Goal: Task Accomplishment & Management: Use online tool/utility

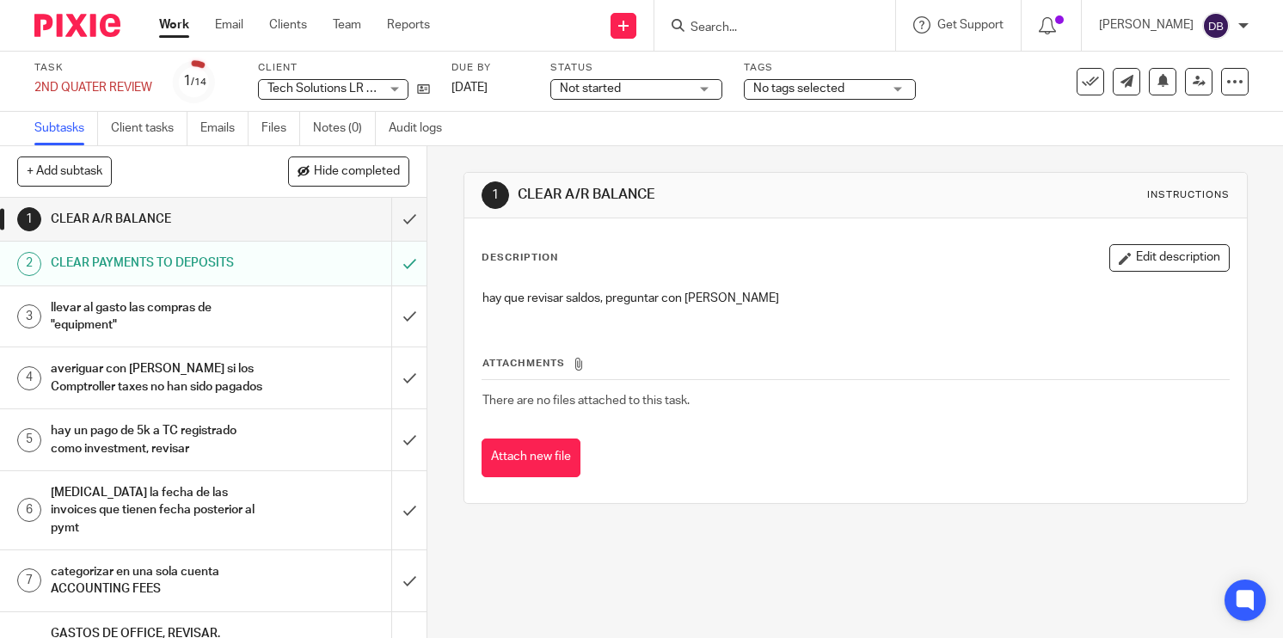
click at [146, 279] on link "2 CLEAR PAYMENTS TO DEPOSITS" at bounding box center [195, 263] width 391 height 43
click at [197, 273] on h1 "CLEAR PAYMENTS TO DEPOSITS" at bounding box center [159, 263] width 216 height 26
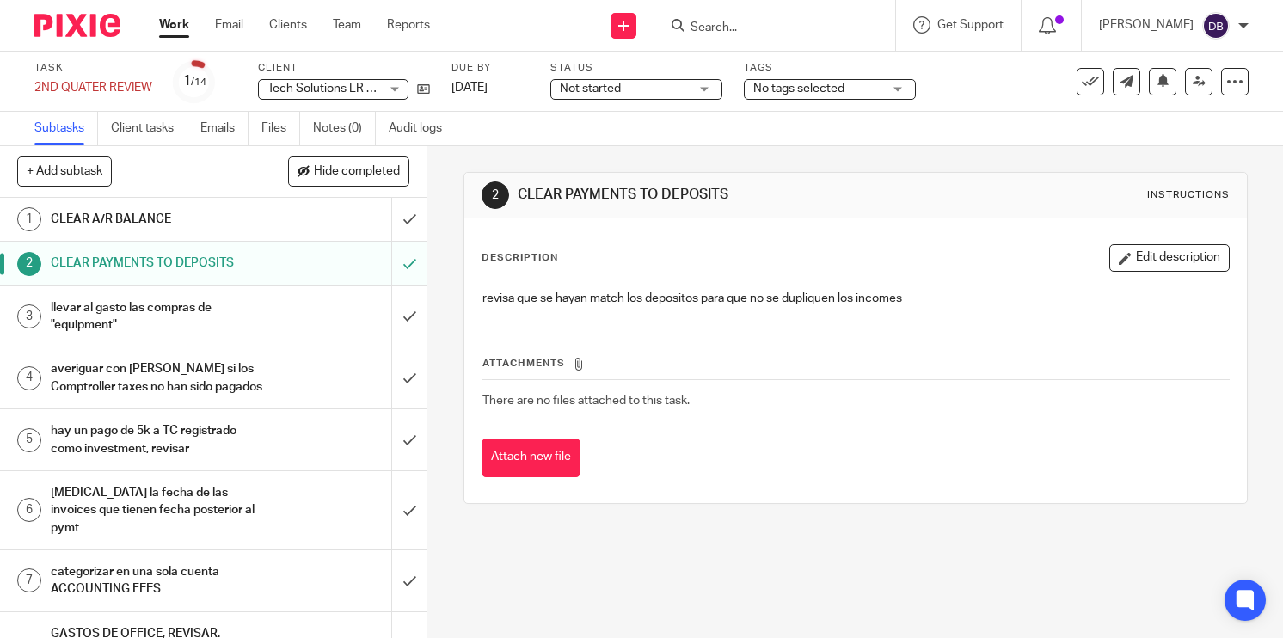
click at [160, 315] on h1 "llevar al gasto las compras de "equipment"" at bounding box center [159, 317] width 216 height 44
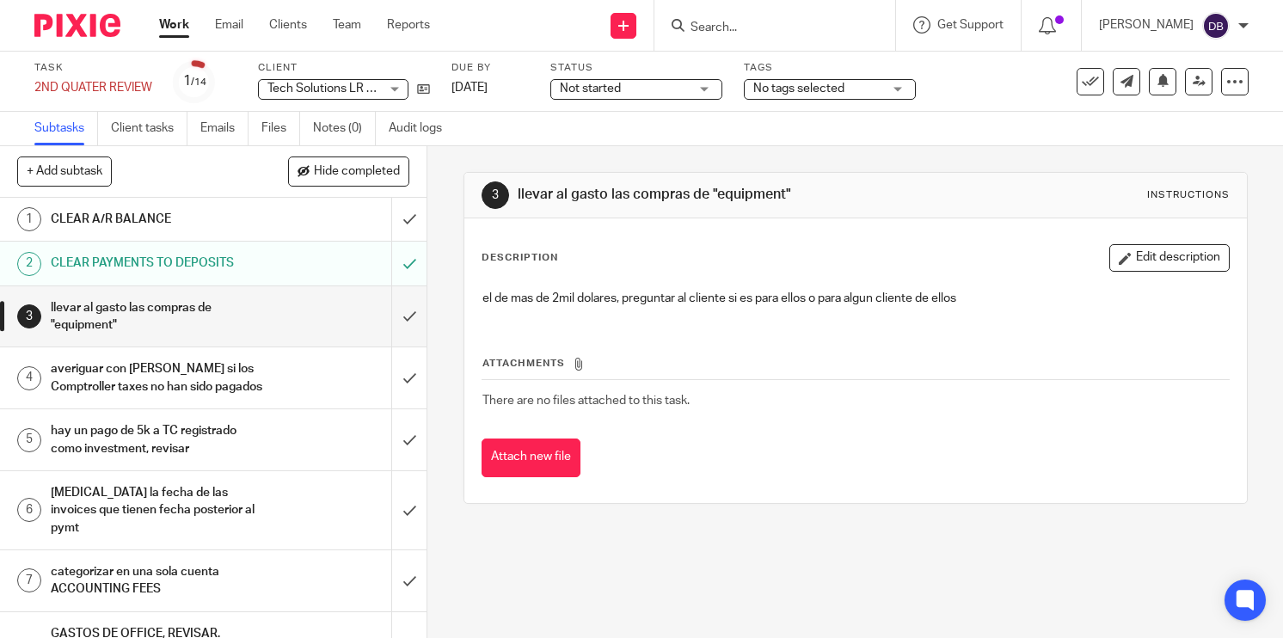
click at [315, 391] on div "averiguar con [PERSON_NAME] si los Comptroller taxes no han sido pagados" at bounding box center [213, 378] width 324 height 44
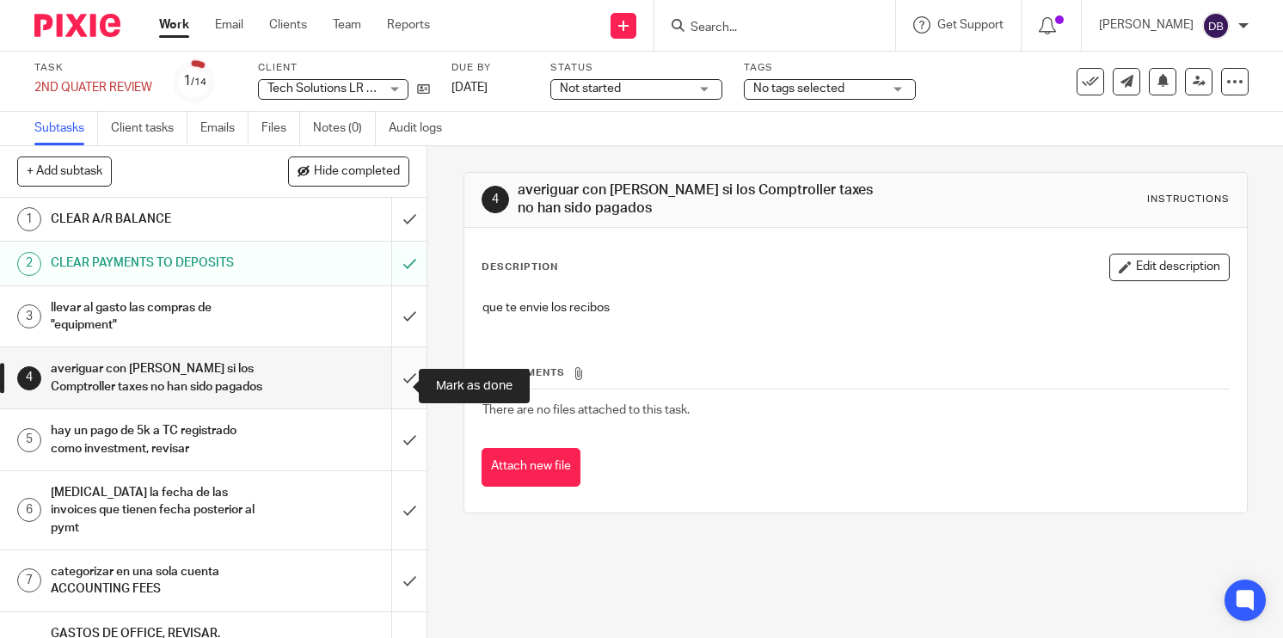
click at [391, 390] on input "submit" at bounding box center [213, 377] width 426 height 61
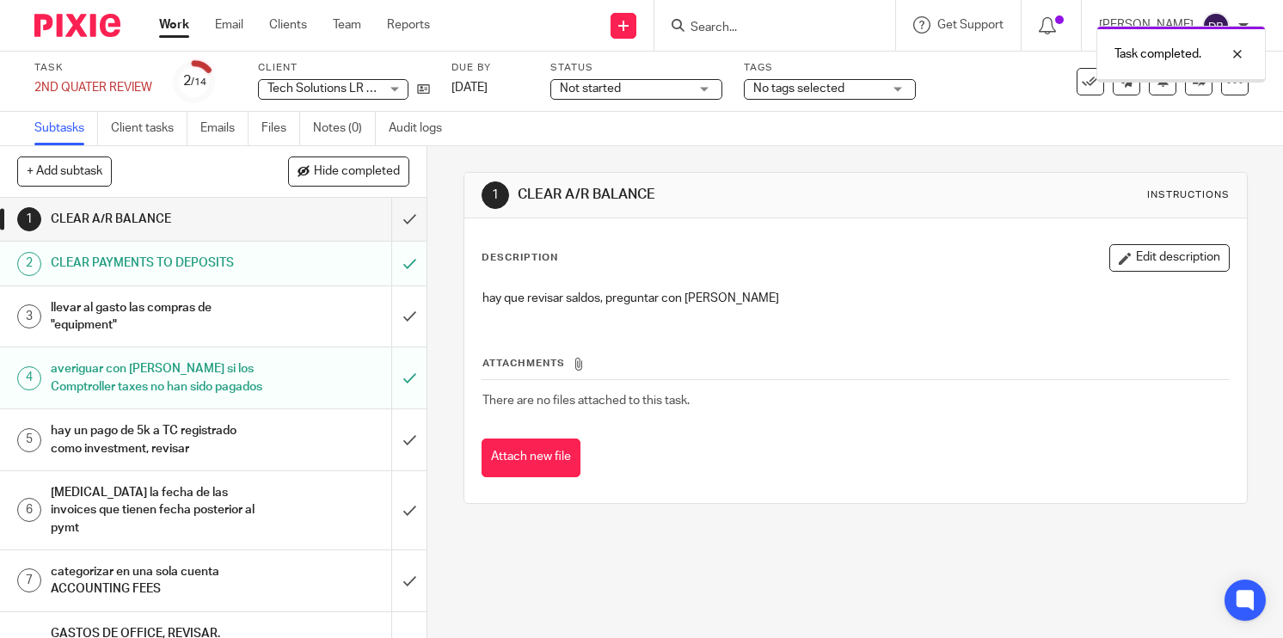
scroll to position [86, 0]
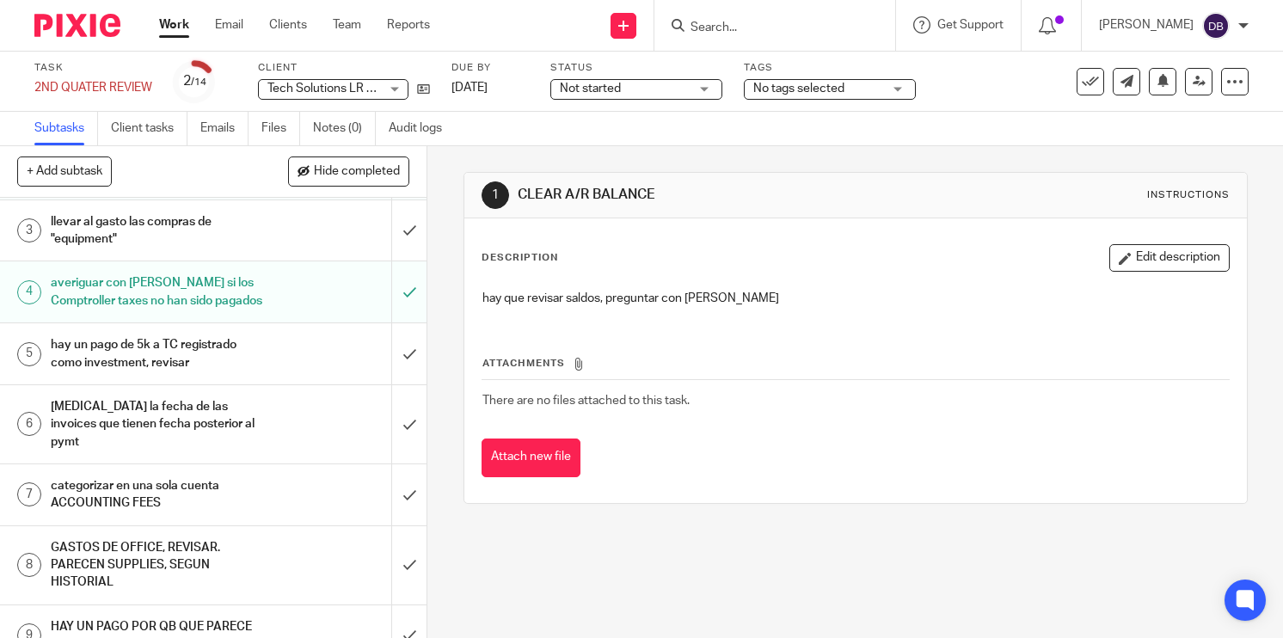
click at [187, 363] on h1 "hay un pago de 5k a TC registrado como investment, revisar" at bounding box center [159, 354] width 216 height 44
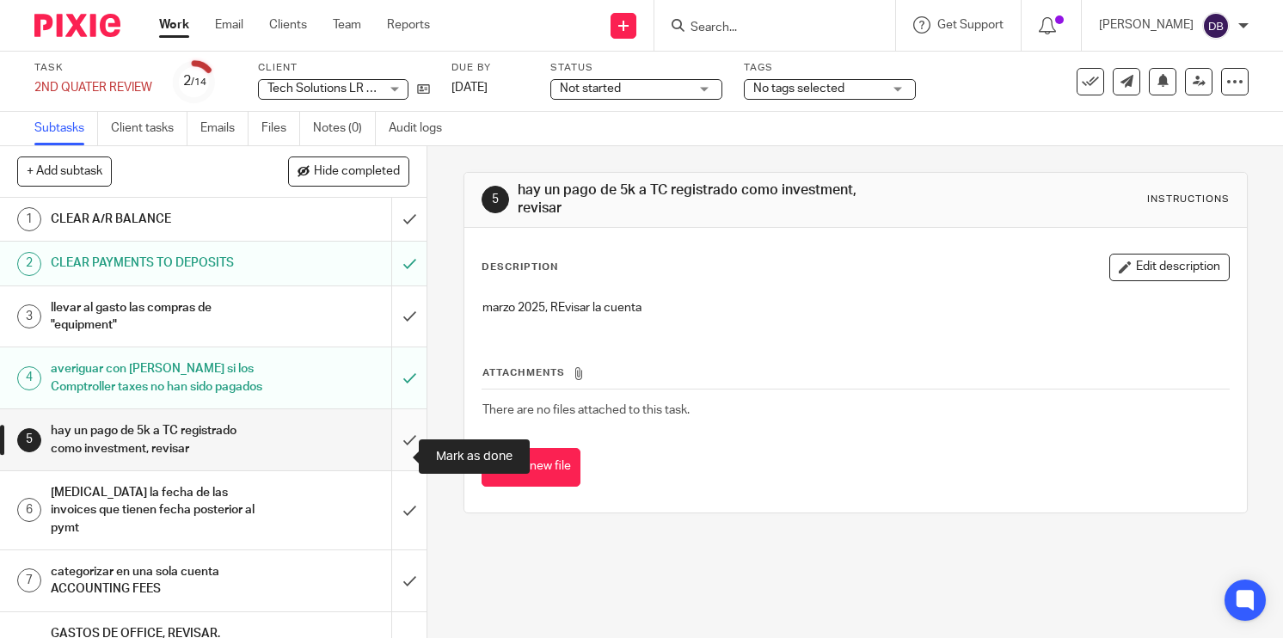
click at [385, 463] on input "submit" at bounding box center [213, 439] width 426 height 61
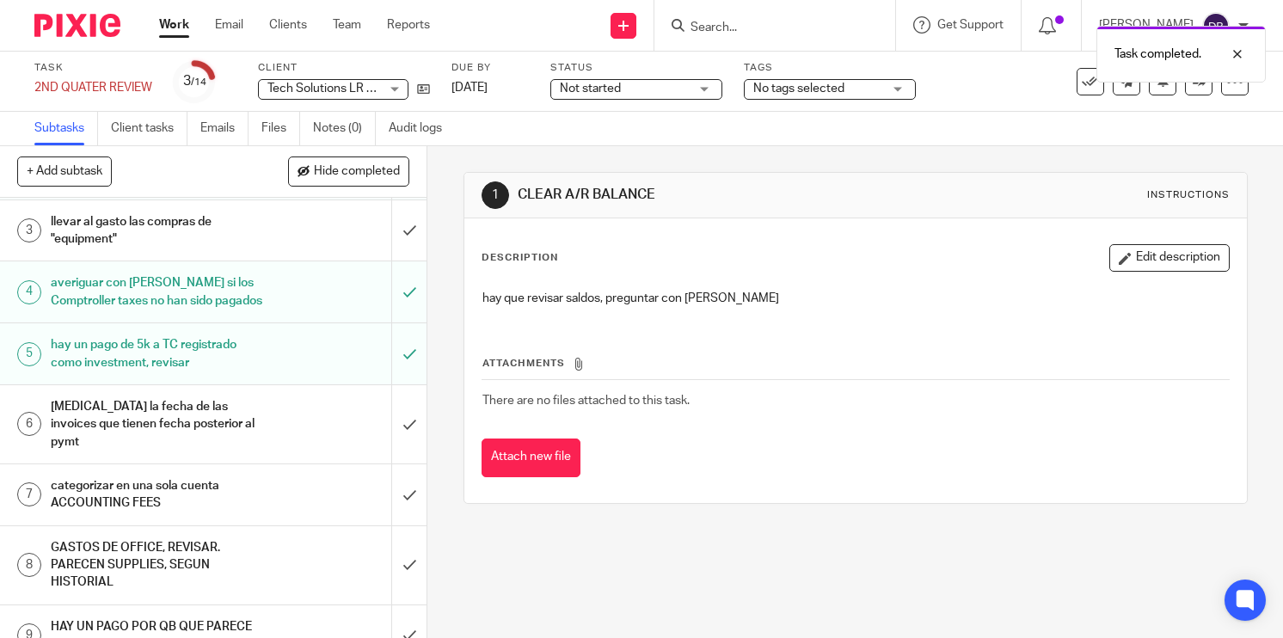
scroll to position [172, 0]
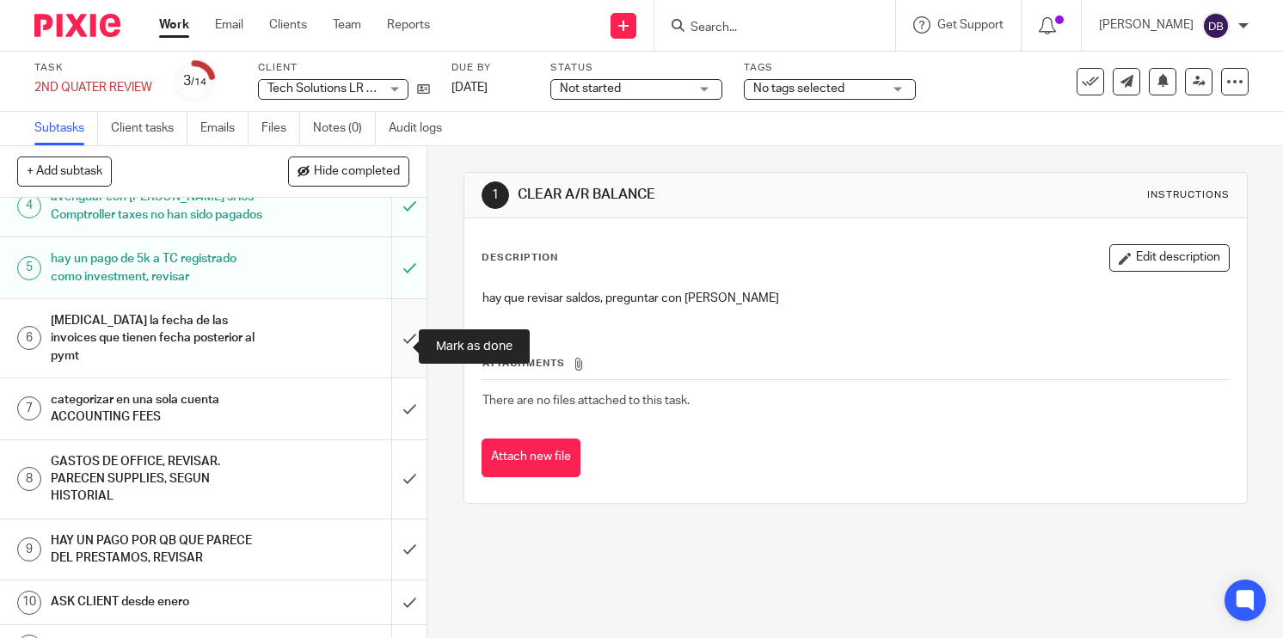
click at [391, 350] on input "submit" at bounding box center [213, 338] width 426 height 78
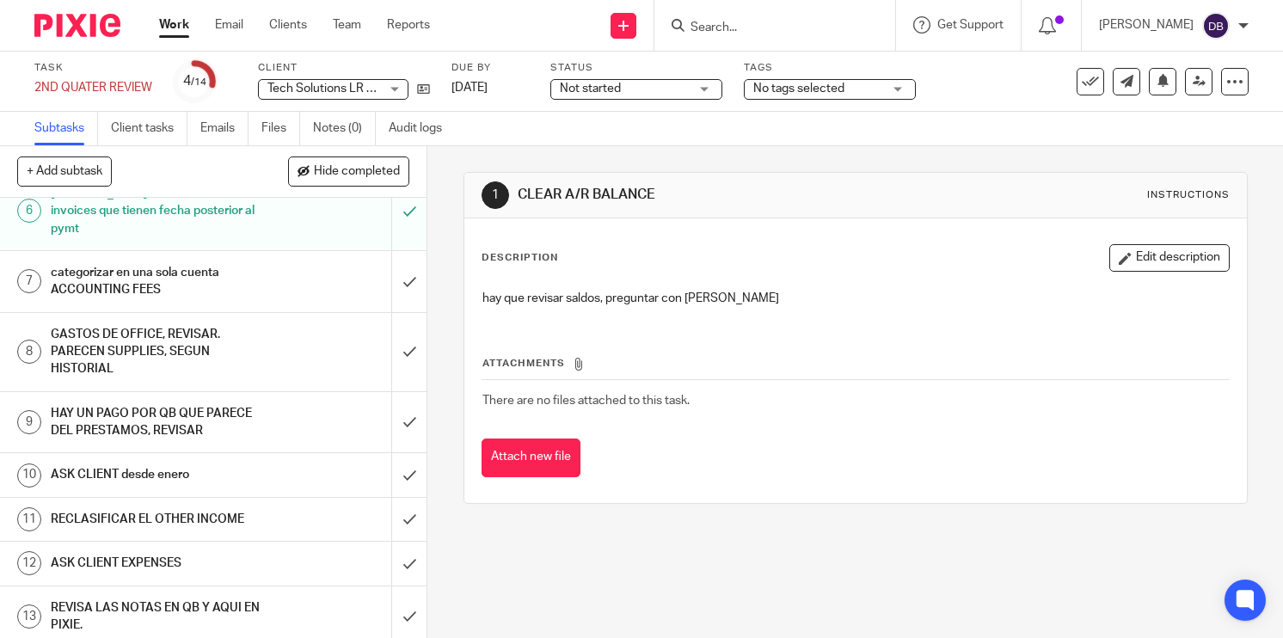
scroll to position [299, 0]
click at [398, 518] on input "submit" at bounding box center [213, 519] width 426 height 43
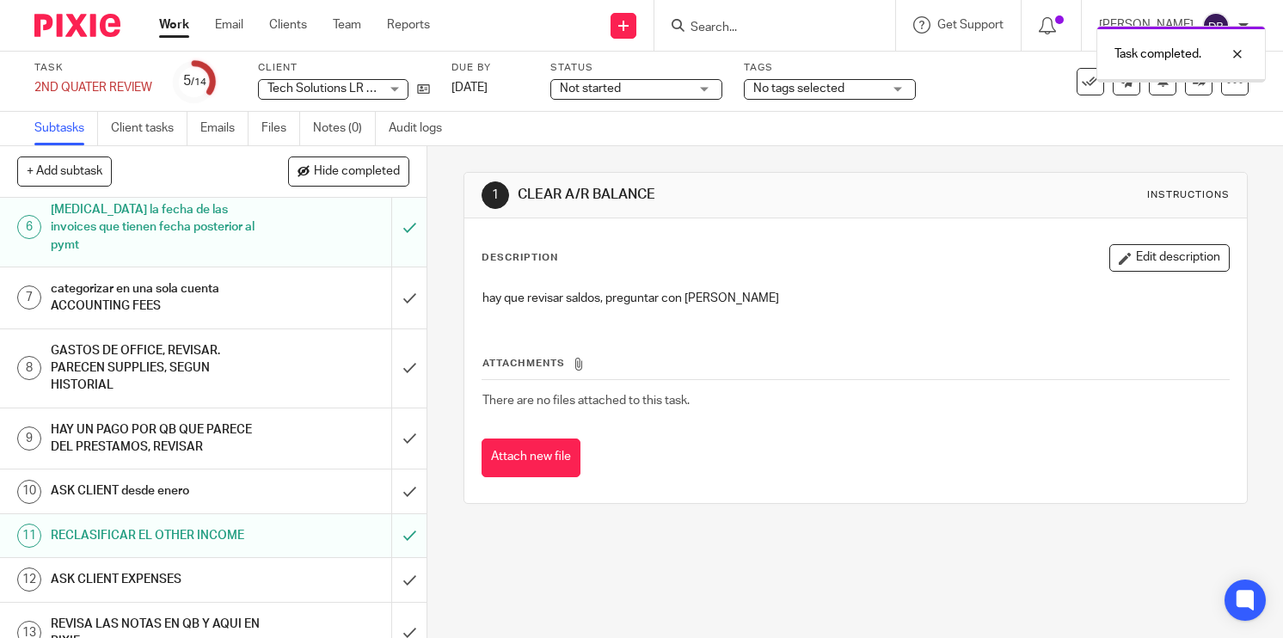
scroll to position [385, 0]
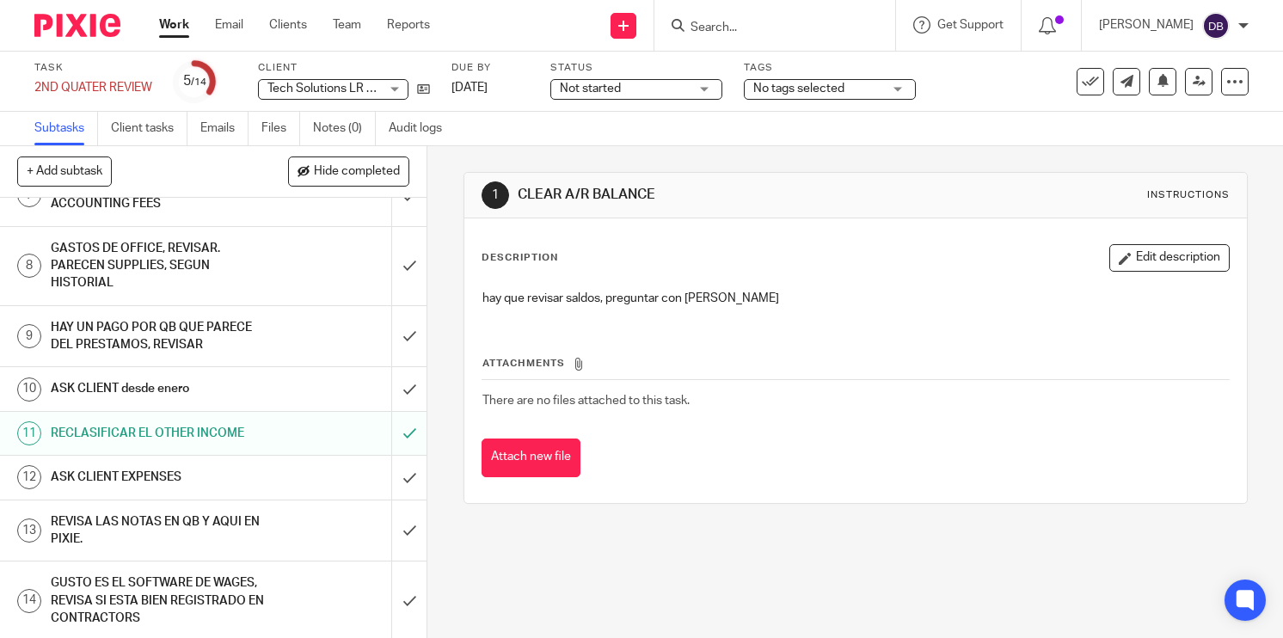
click at [166, 385] on h1 "ASK CLIENT desde enero" at bounding box center [159, 389] width 216 height 26
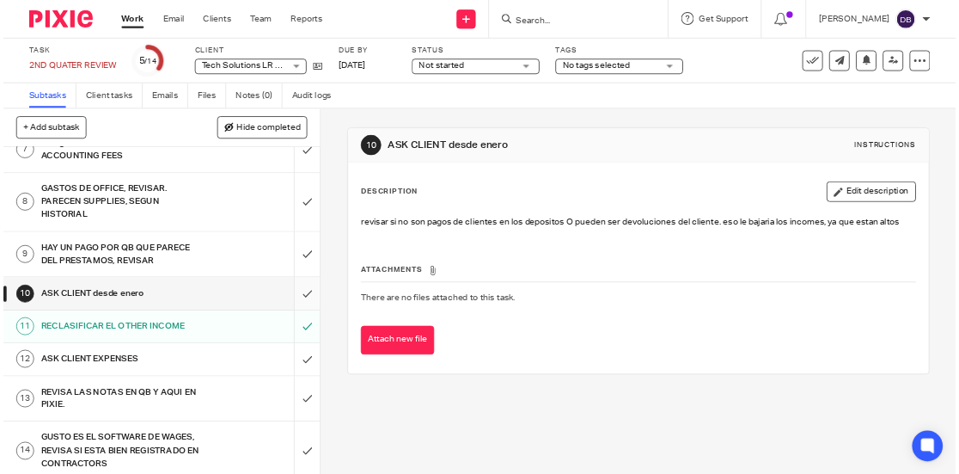
scroll to position [385, 0]
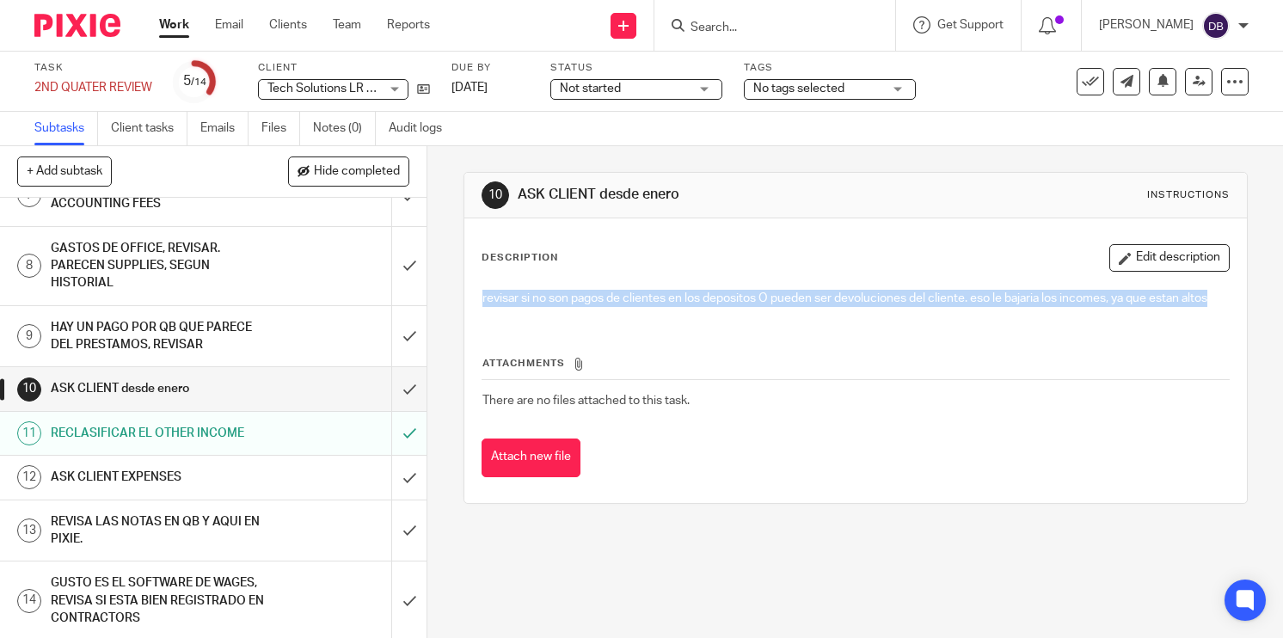
drag, startPoint x: 505, startPoint y: 325, endPoint x: 474, endPoint y: 296, distance: 43.2
click at [474, 296] on div "revisar si no son pagos de clientes en los depositos O pueden ser devoluciones …" at bounding box center [855, 300] width 763 height 39
drag, startPoint x: 474, startPoint y: 296, endPoint x: 523, endPoint y: 335, distance: 63.6
click at [523, 320] on div "revisar si no son pagos de clientes en los depositos O pueden ser devoluciones …" at bounding box center [855, 300] width 763 height 39
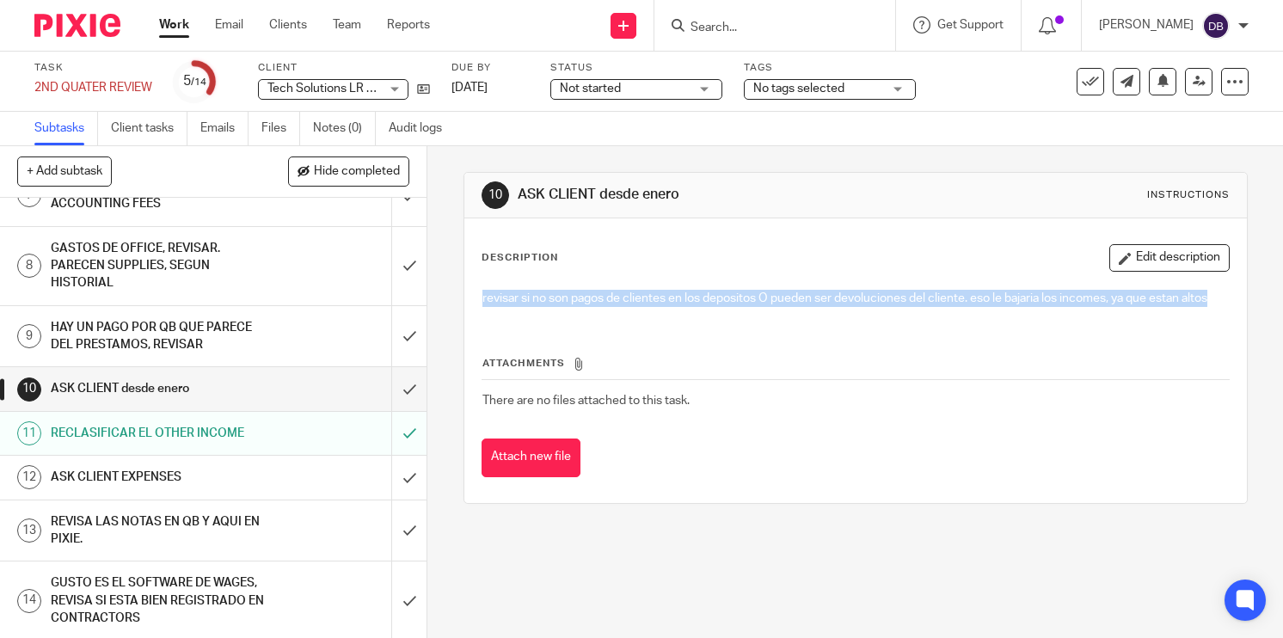
click at [523, 320] on div "revisar si no son pagos de clientes en los depositos O pueden ser devoluciones …" at bounding box center [855, 300] width 763 height 39
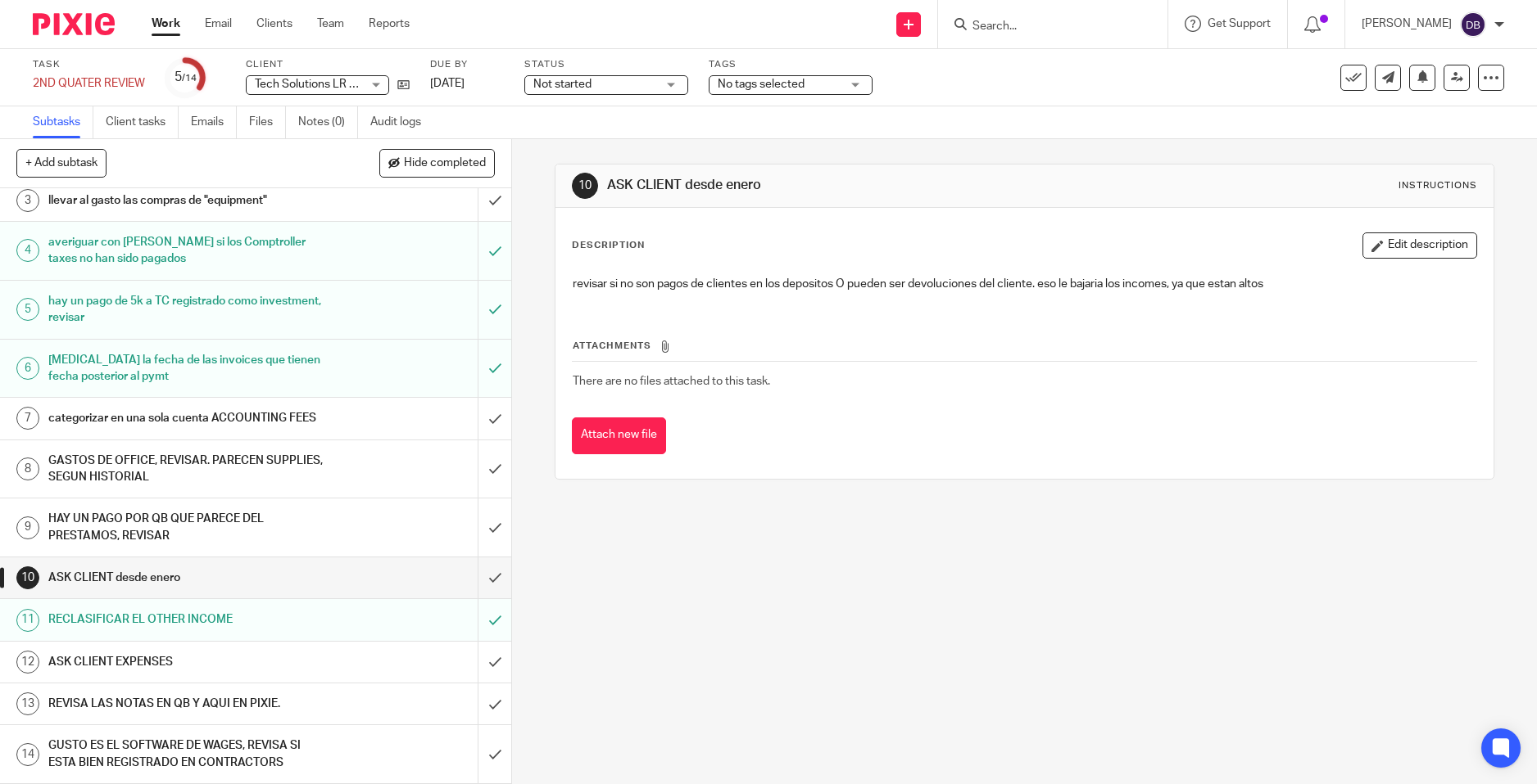
scroll to position [110, 0]
click at [334, 525] on div "HAY UN PAGO POR QB QUE PARECE DEL PRESTAMOS, REVISAR" at bounding box center [255, 528] width 414 height 42
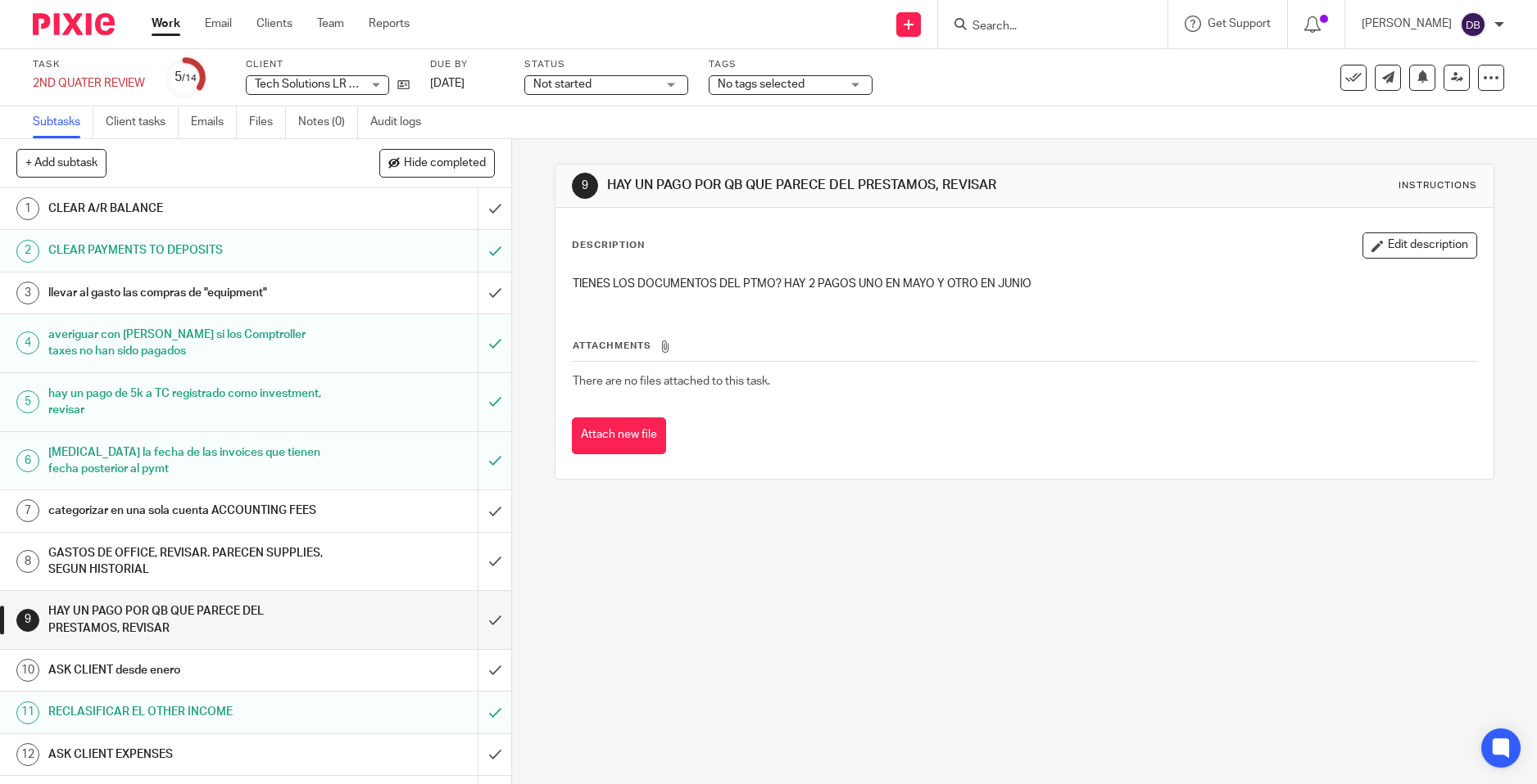
click at [267, 512] on h1 "categorizar en una sola cuenta ACCOUNTING FEES" at bounding box center [186, 511] width 275 height 25
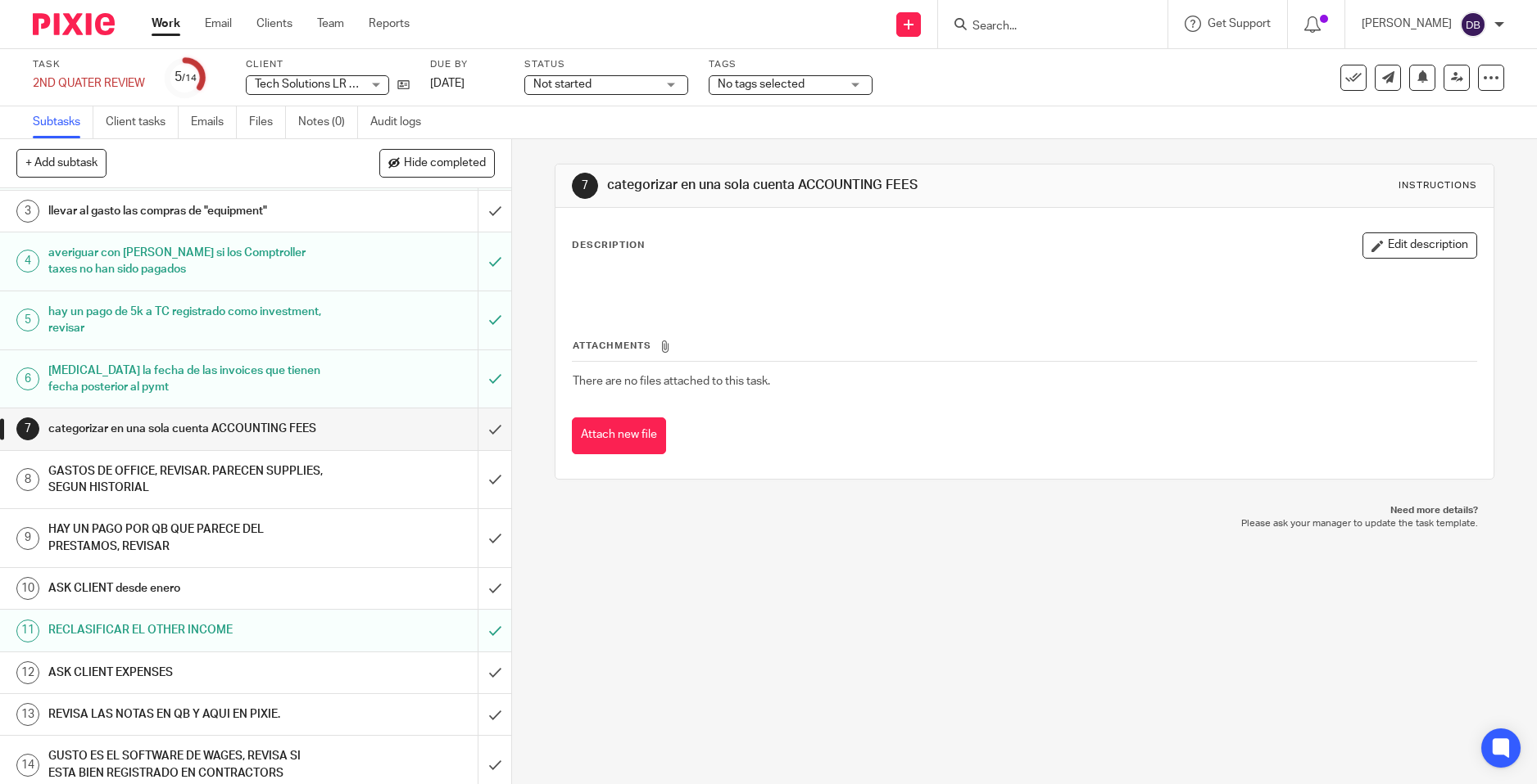
scroll to position [110, 0]
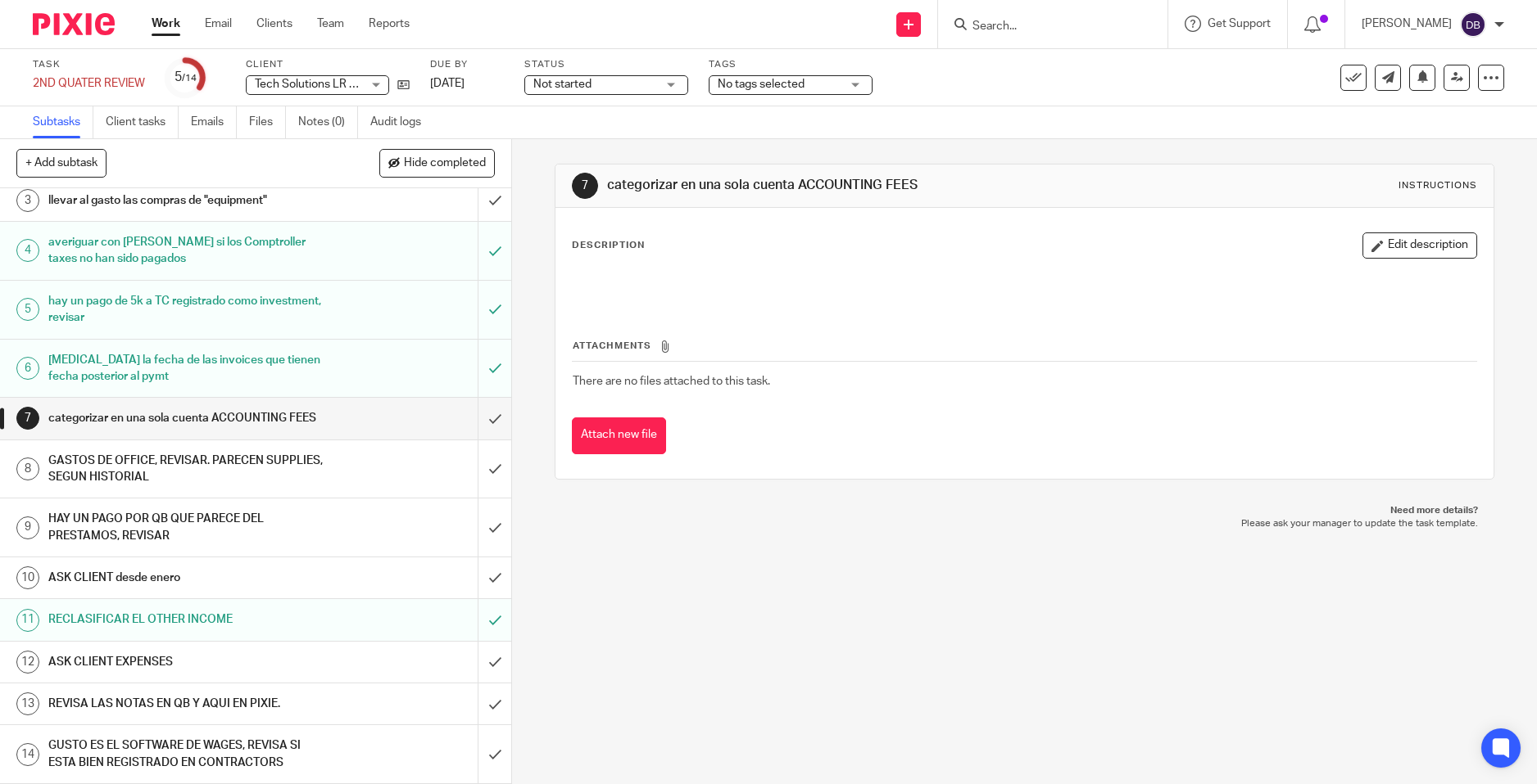
drag, startPoint x: 559, startPoint y: 542, endPoint x: 536, endPoint y: 525, distance: 28.6
click at [559, 543] on div "7 categorizar en una sola cuenta ACCOUNTING FEES Instructions Description Edit …" at bounding box center [1023, 461] width 1024 height 645
drag, startPoint x: 709, startPoint y: 698, endPoint x: 703, endPoint y: 692, distance: 8.5
click at [709, 698] on div "7 categorizar en una sola cuenta ACCOUNTING FEES Instructions Description Edit …" at bounding box center [1023, 461] width 1024 height 645
